Goal: Task Accomplishment & Management: Use online tool/utility

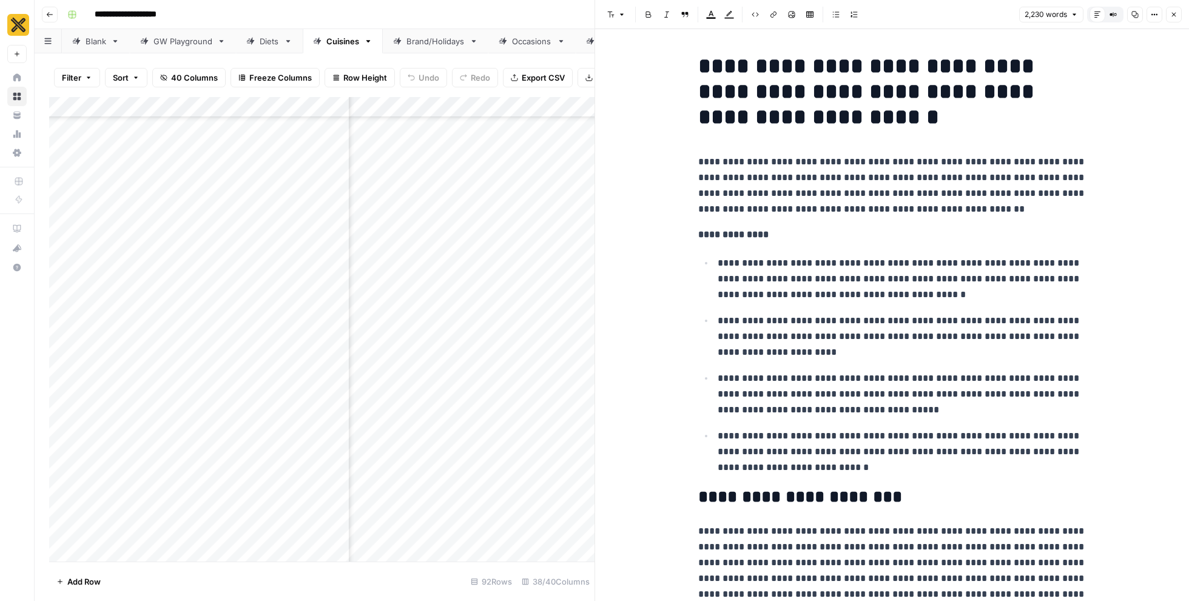
scroll to position [2388, 2892]
click at [1171, 18] on icon "button" at bounding box center [1173, 14] width 7 height 7
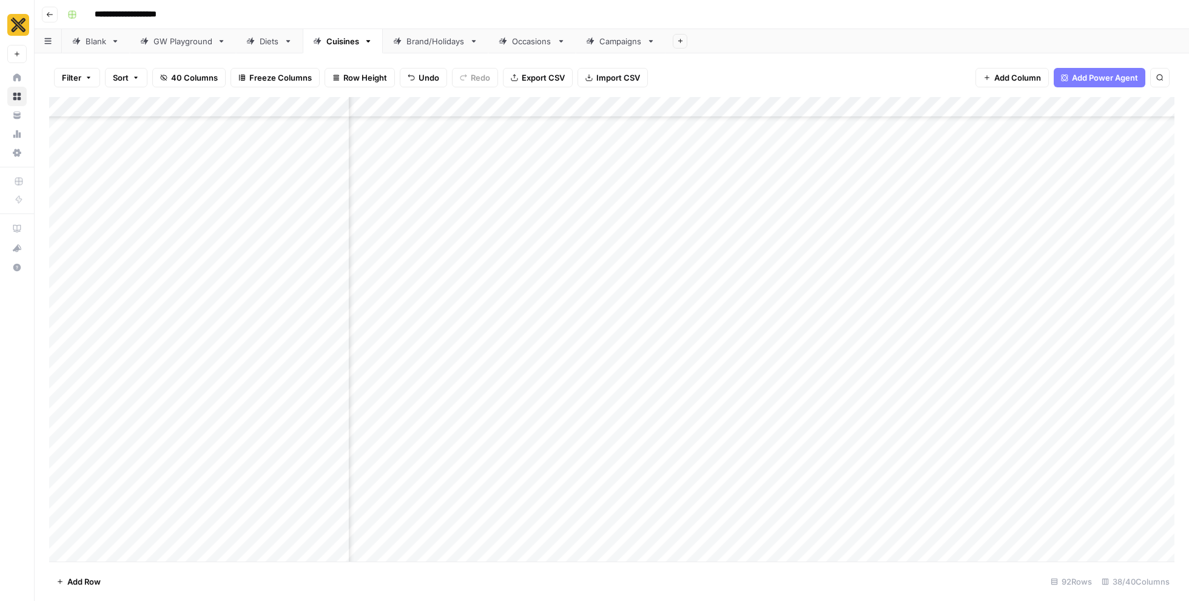
scroll to position [2388, 2571]
click at [768, 356] on div "Add Column" at bounding box center [612, 329] width 1126 height 465
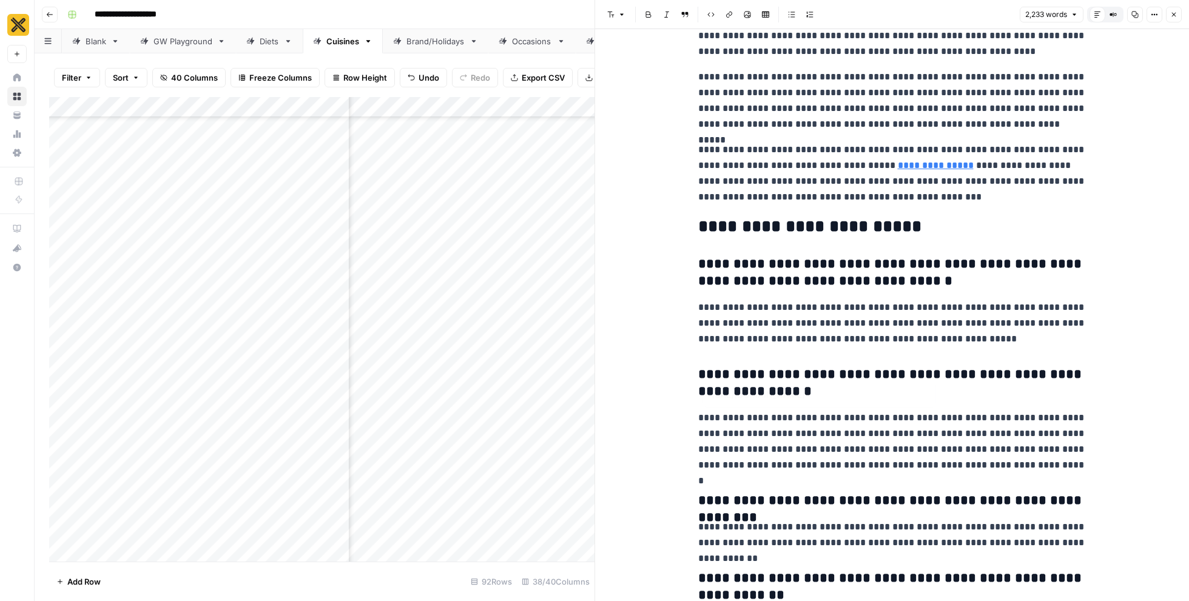
scroll to position [4728, 0]
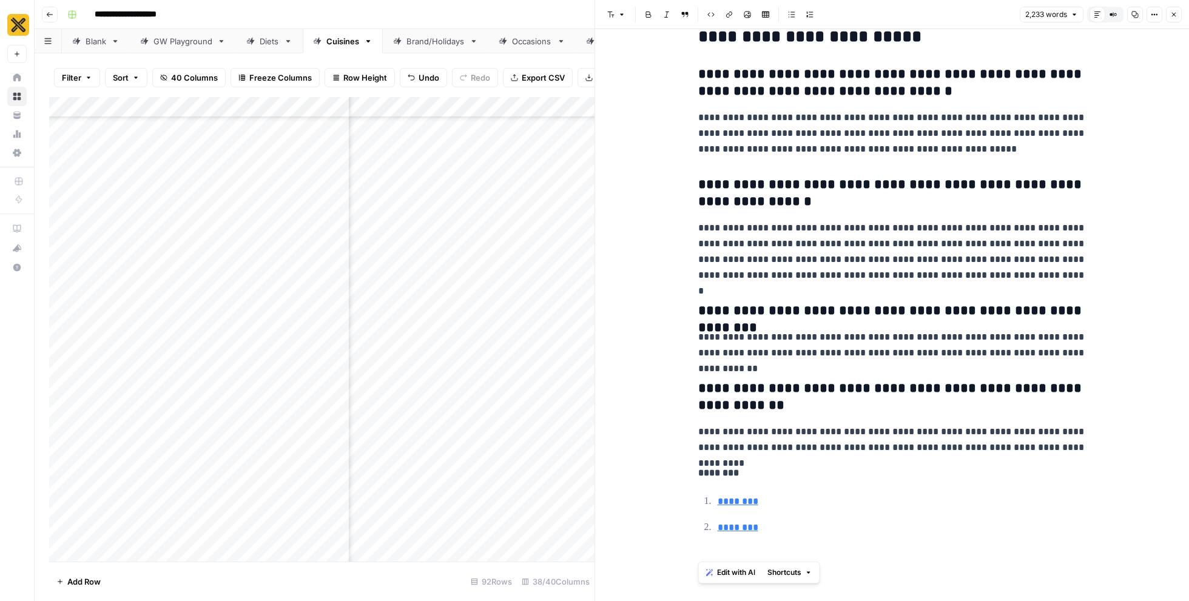
drag, startPoint x: 795, startPoint y: 555, endPoint x: 692, endPoint y: 465, distance: 136.8
copy div "******** ******** ********"
click at [1178, 19] on button "Close" at bounding box center [1174, 15] width 16 height 16
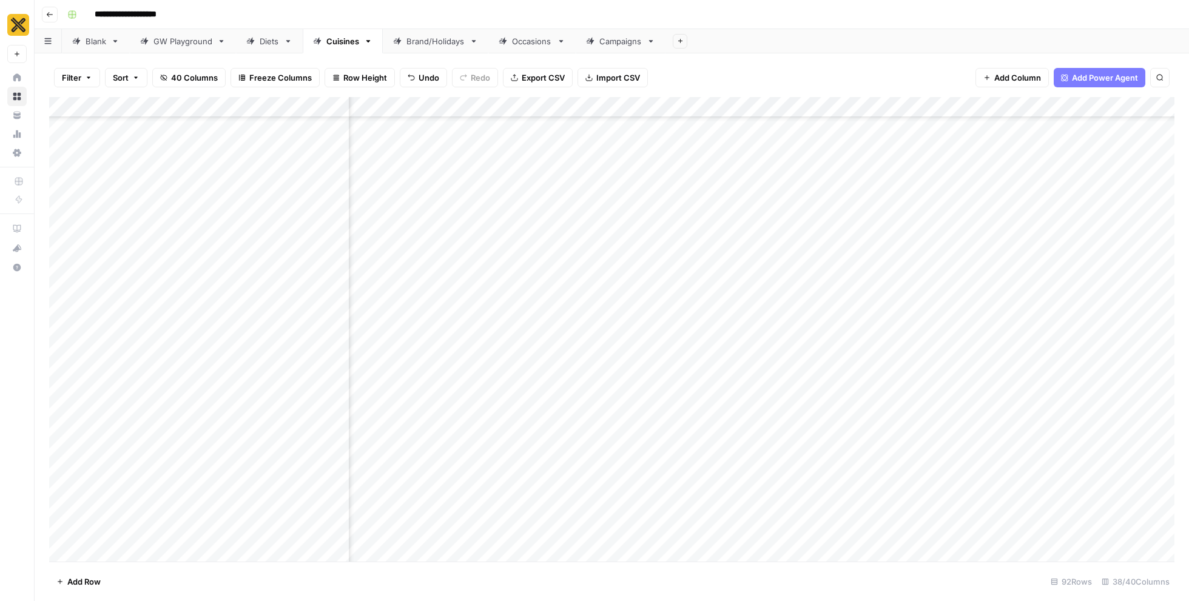
scroll to position [2388, 2047]
click at [532, 363] on div "Add Column" at bounding box center [612, 329] width 1126 height 465
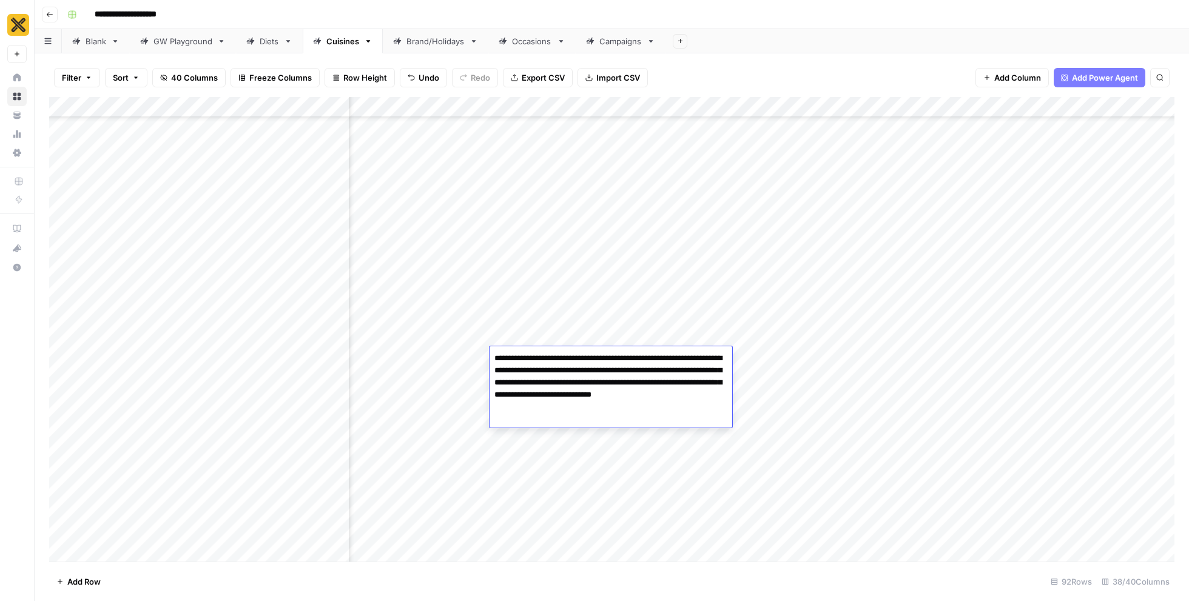
click at [562, 383] on textarea "**********" at bounding box center [611, 383] width 243 height 66
